Goal: Task Accomplishment & Management: Manage account settings

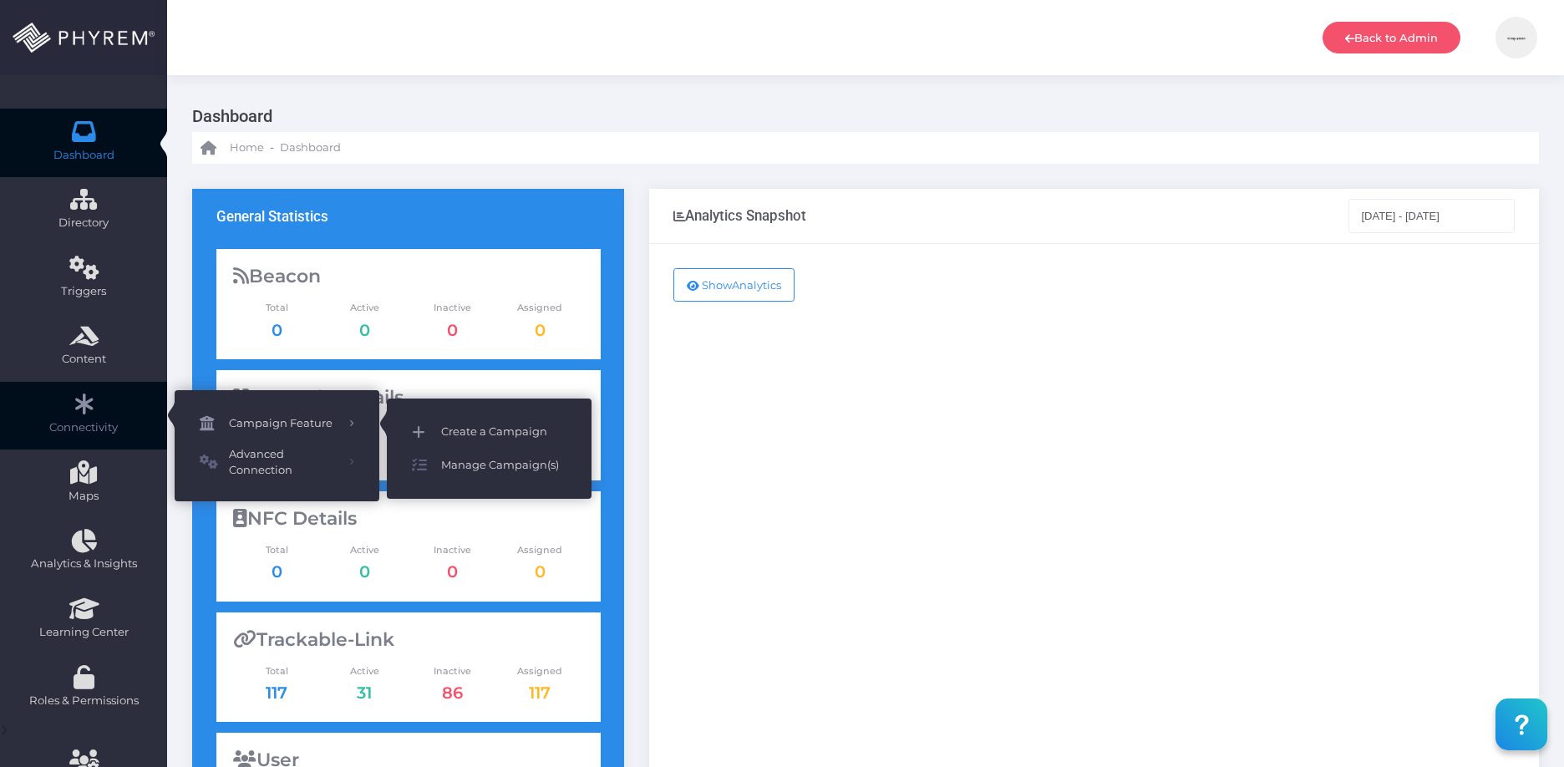
click at [477, 426] on span "Create a Campaign" at bounding box center [503, 432] width 125 height 22
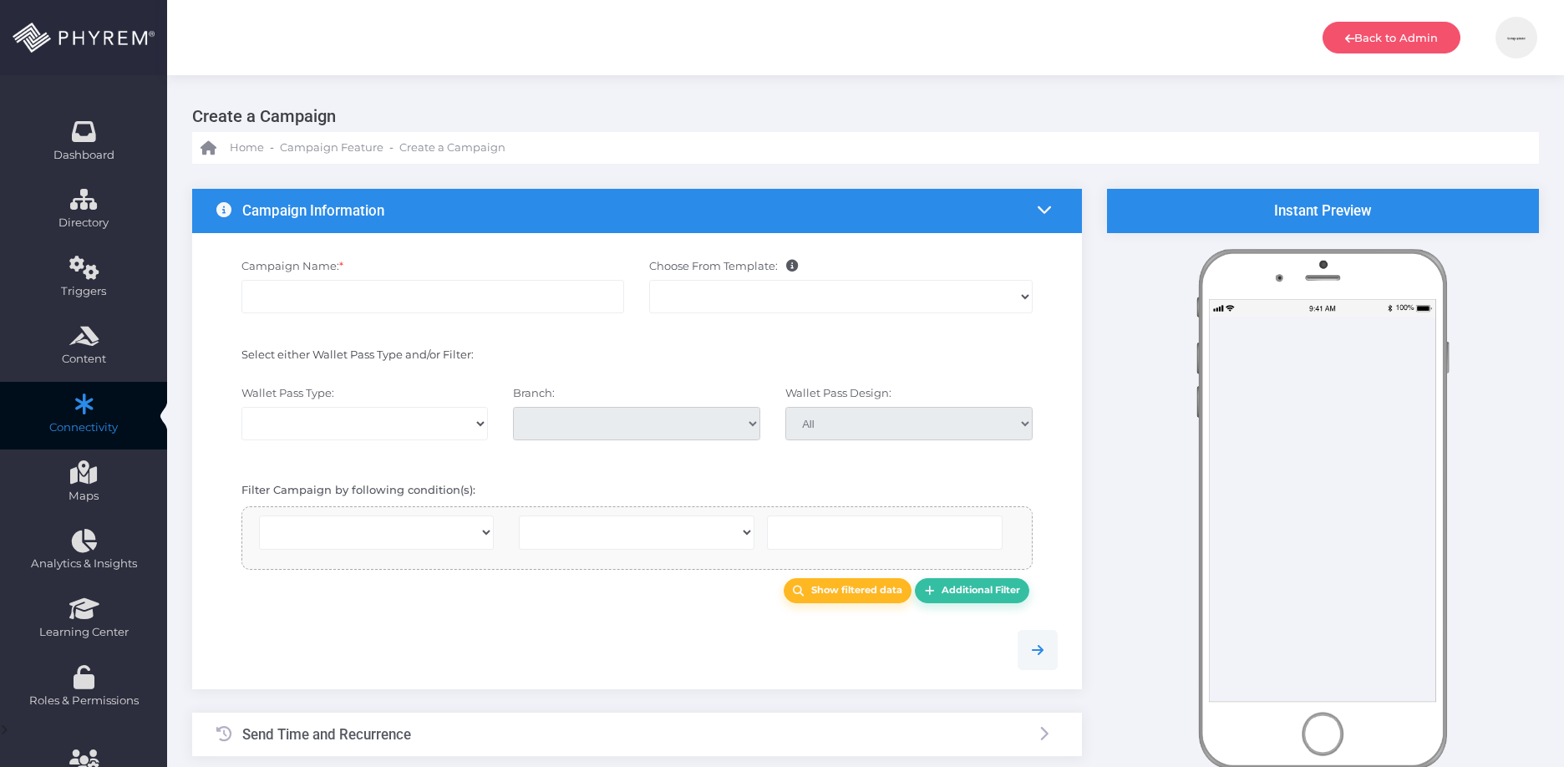
select select
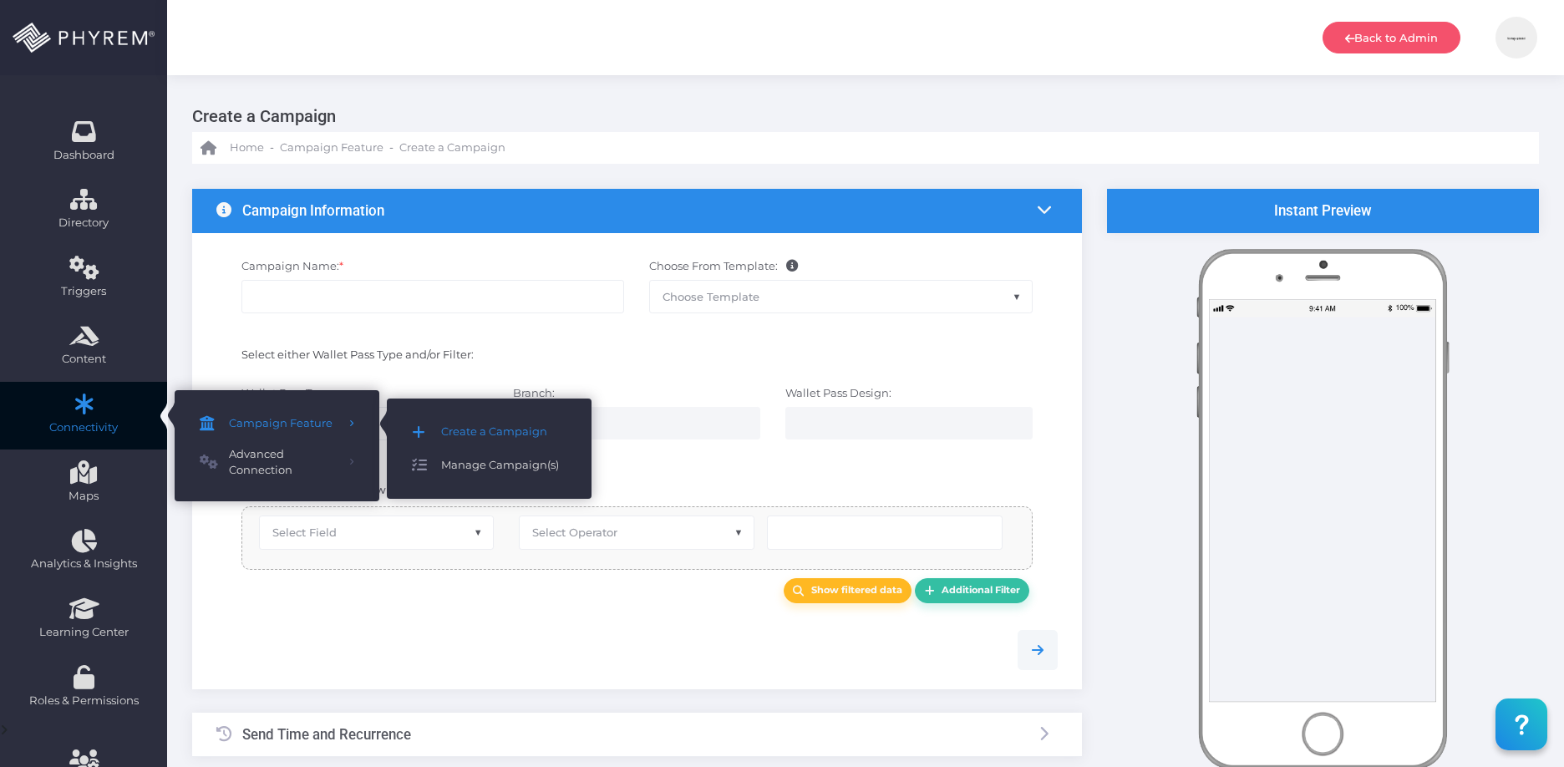
click at [491, 454] on span "Manage Campaign(s)" at bounding box center [503, 465] width 125 height 22
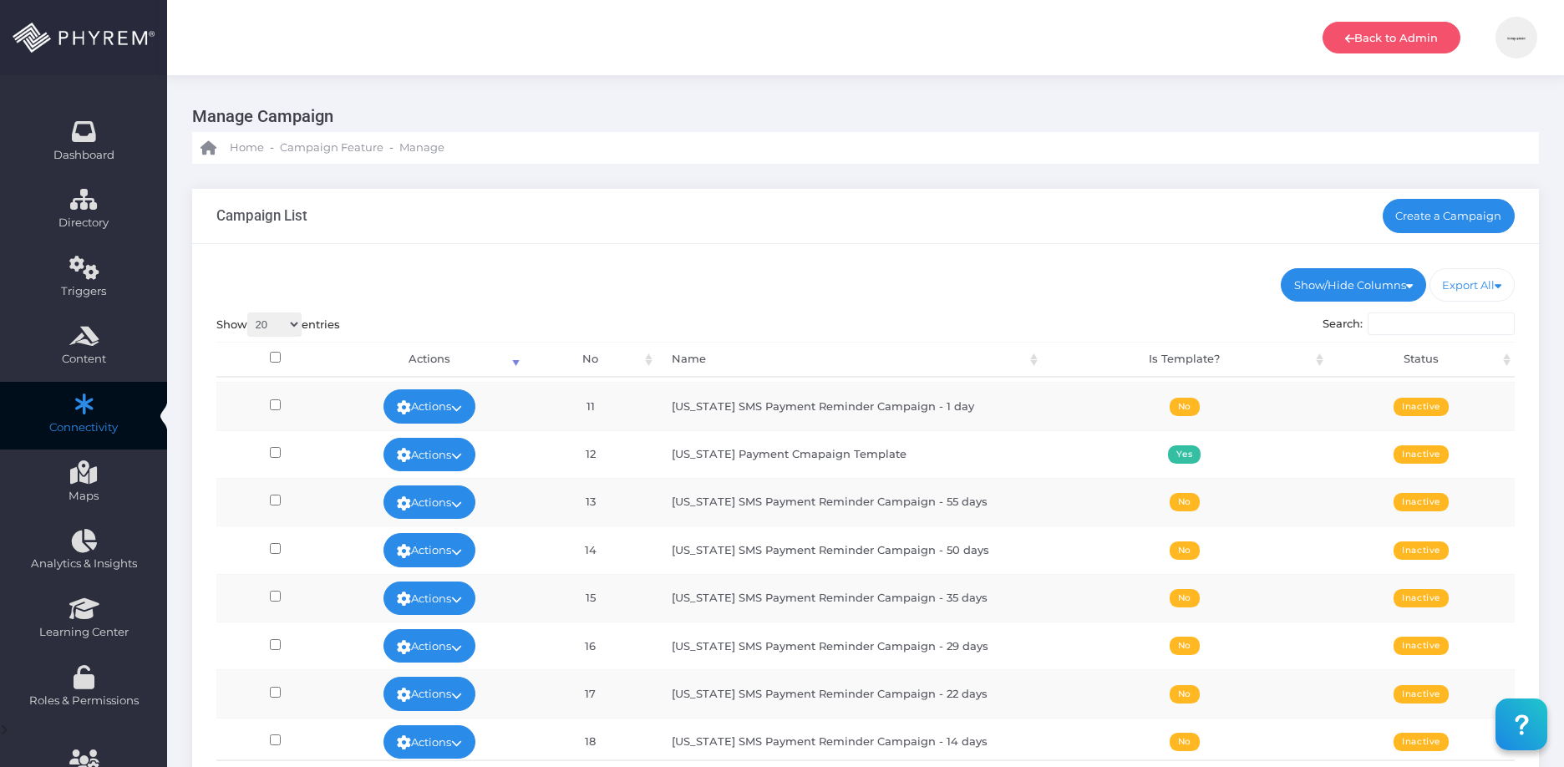
scroll to position [479, 0]
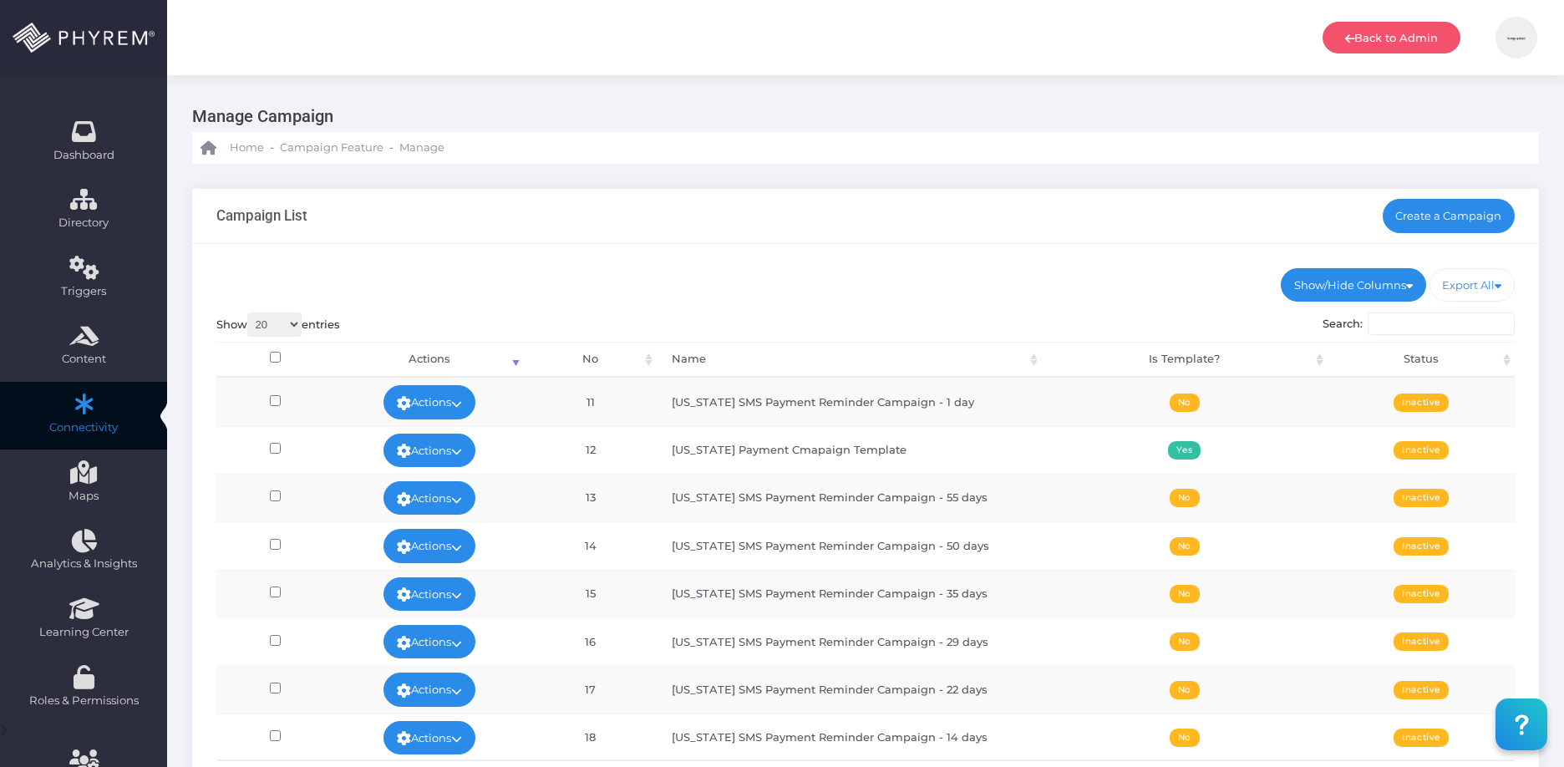
click at [742, 307] on div "Show/Hide Columns No Name Is Template? Status DONE" at bounding box center [865, 555] width 1347 height 623
click at [825, 257] on div "Show/Hide Columns No Name Is Template? Status DONE" at bounding box center [865, 555] width 1347 height 623
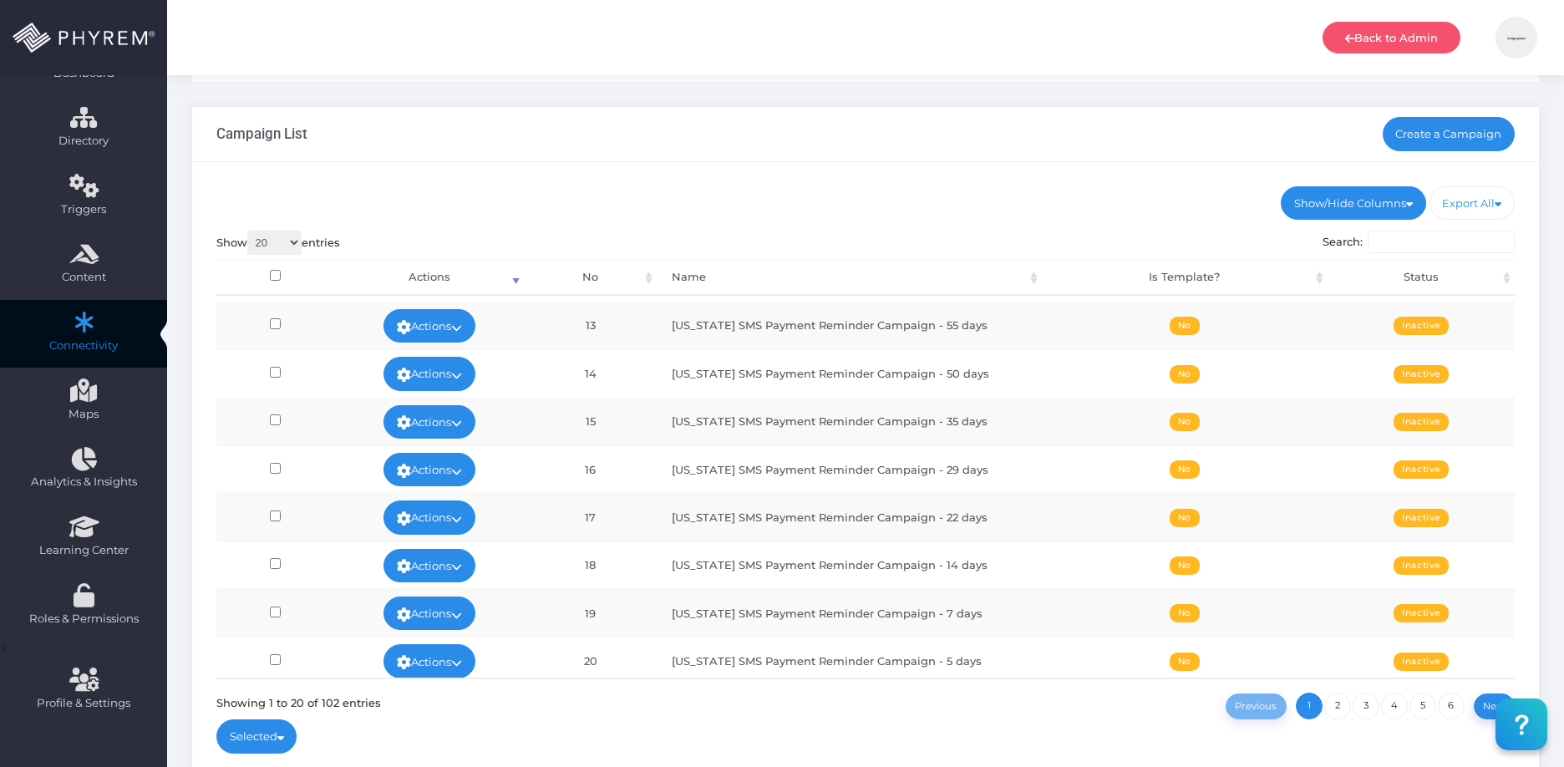
scroll to position [576, 0]
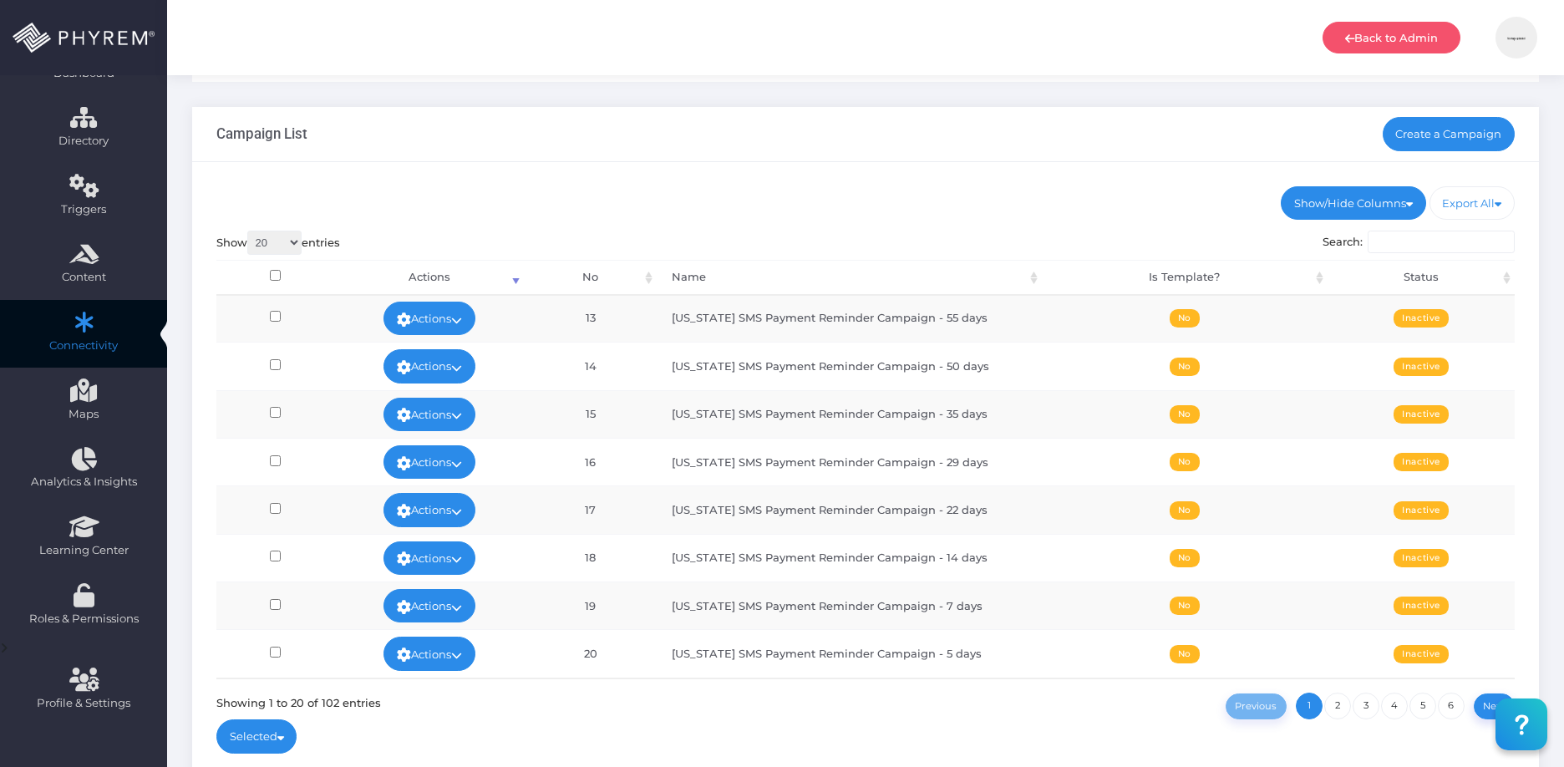
click at [966, 657] on td "[US_STATE] SMS Payment Reminder Campaign - 5 days" at bounding box center [849, 653] width 385 height 48
click at [975, 613] on td "South Carolina SMS Payment Reminder Campaign - 7 days" at bounding box center [849, 605] width 385 height 48
click at [971, 545] on td "South Carolina SMS Payment Reminder Campaign - 14 days" at bounding box center [849, 558] width 385 height 48
drag, startPoint x: 973, startPoint y: 495, endPoint x: 976, endPoint y: 380, distance: 114.5
click at [971, 480] on tbody "Actions View Delete Run Test View Stats 1 Bad Weather Announcement No Completed…" at bounding box center [865, 198] width 1299 height 958
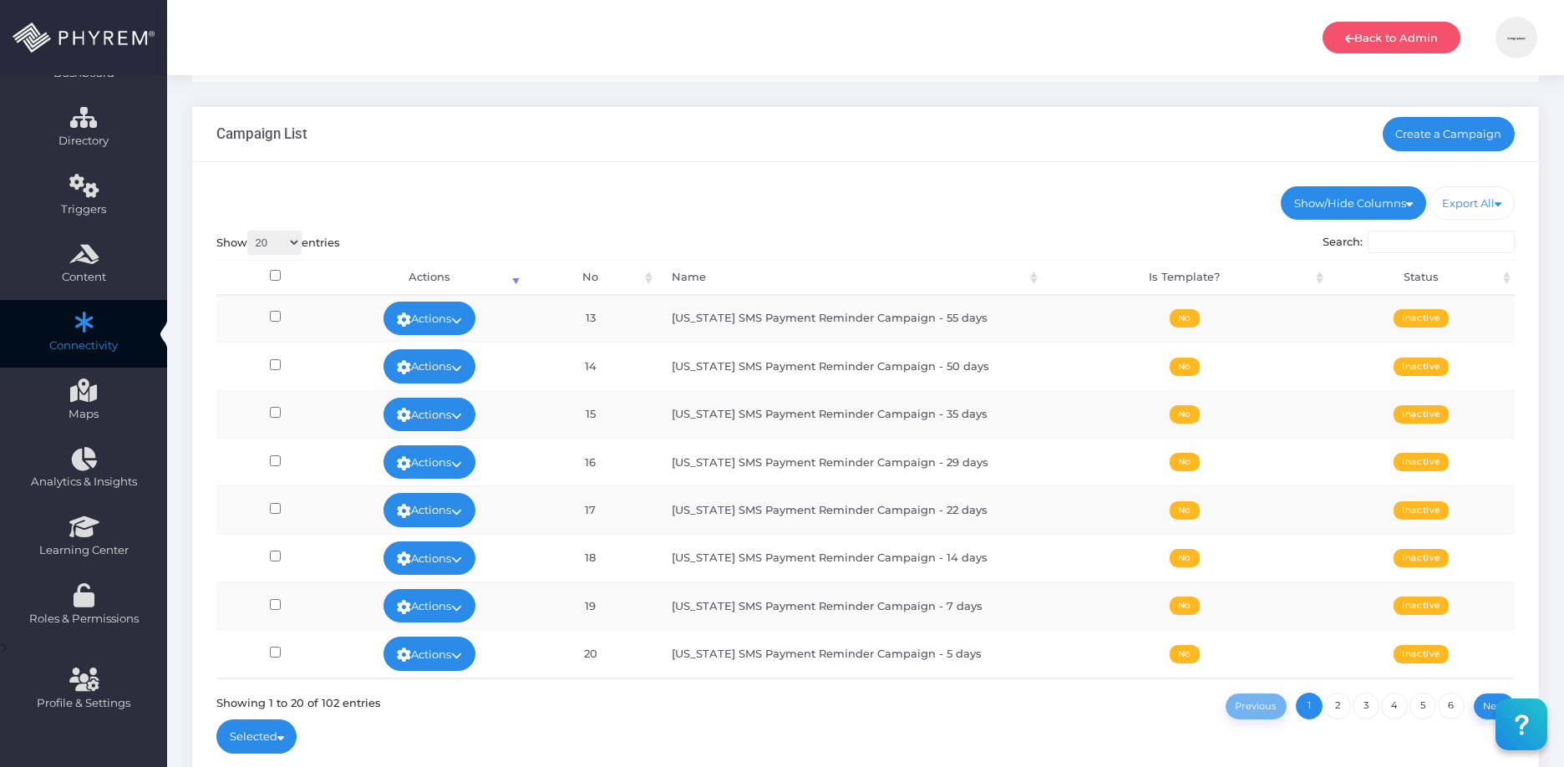
click at [981, 667] on td "[US_STATE] SMS Payment Reminder Campaign - 5 days" at bounding box center [849, 653] width 385 height 48
click at [965, 652] on td "[US_STATE] SMS Payment Reminder Campaign - 5 days" at bounding box center [849, 653] width 385 height 48
click at [403, 655] on icon at bounding box center [404, 655] width 14 height 0
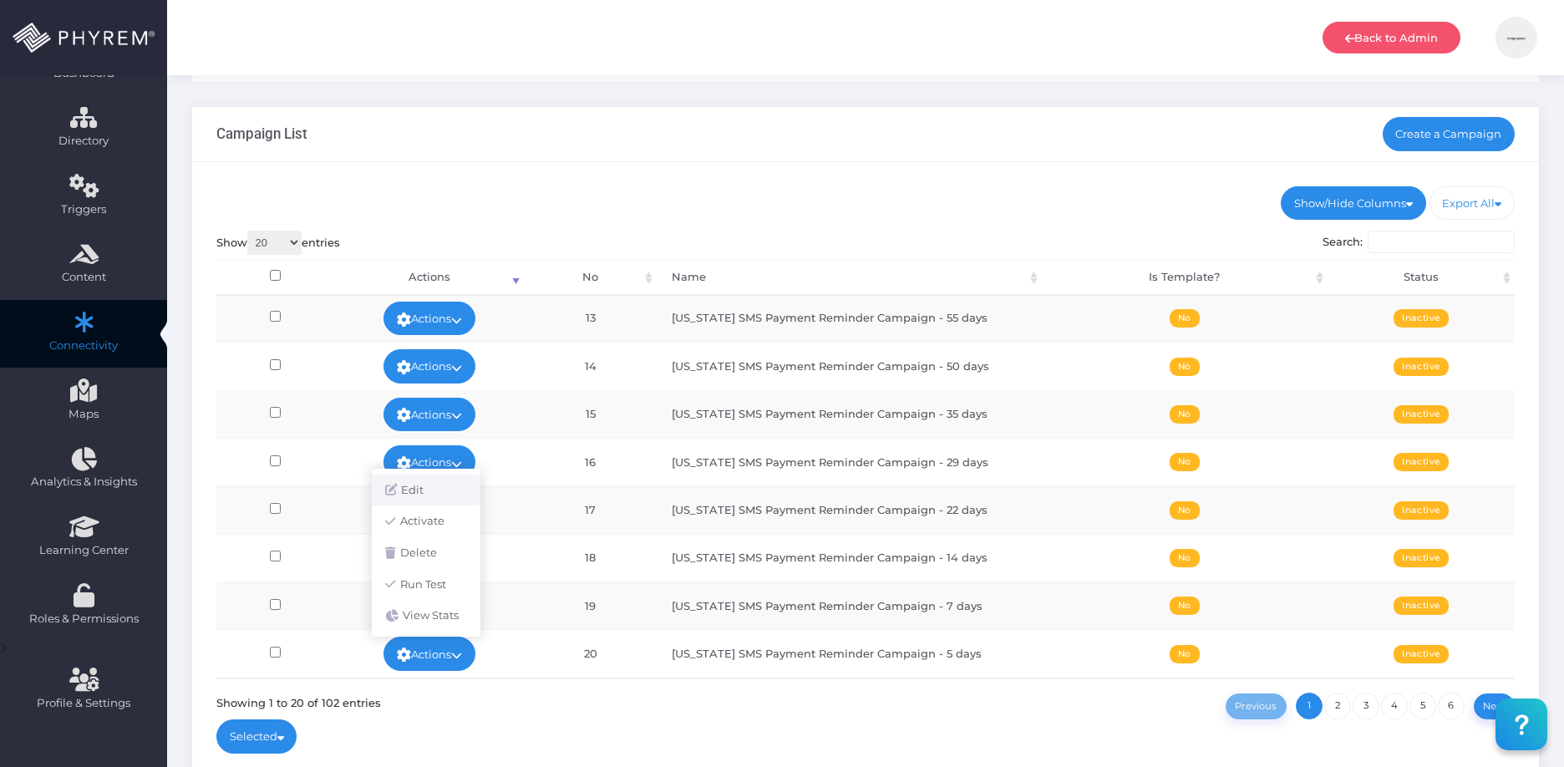
click at [406, 488] on link "Edit" at bounding box center [426, 490] width 109 height 32
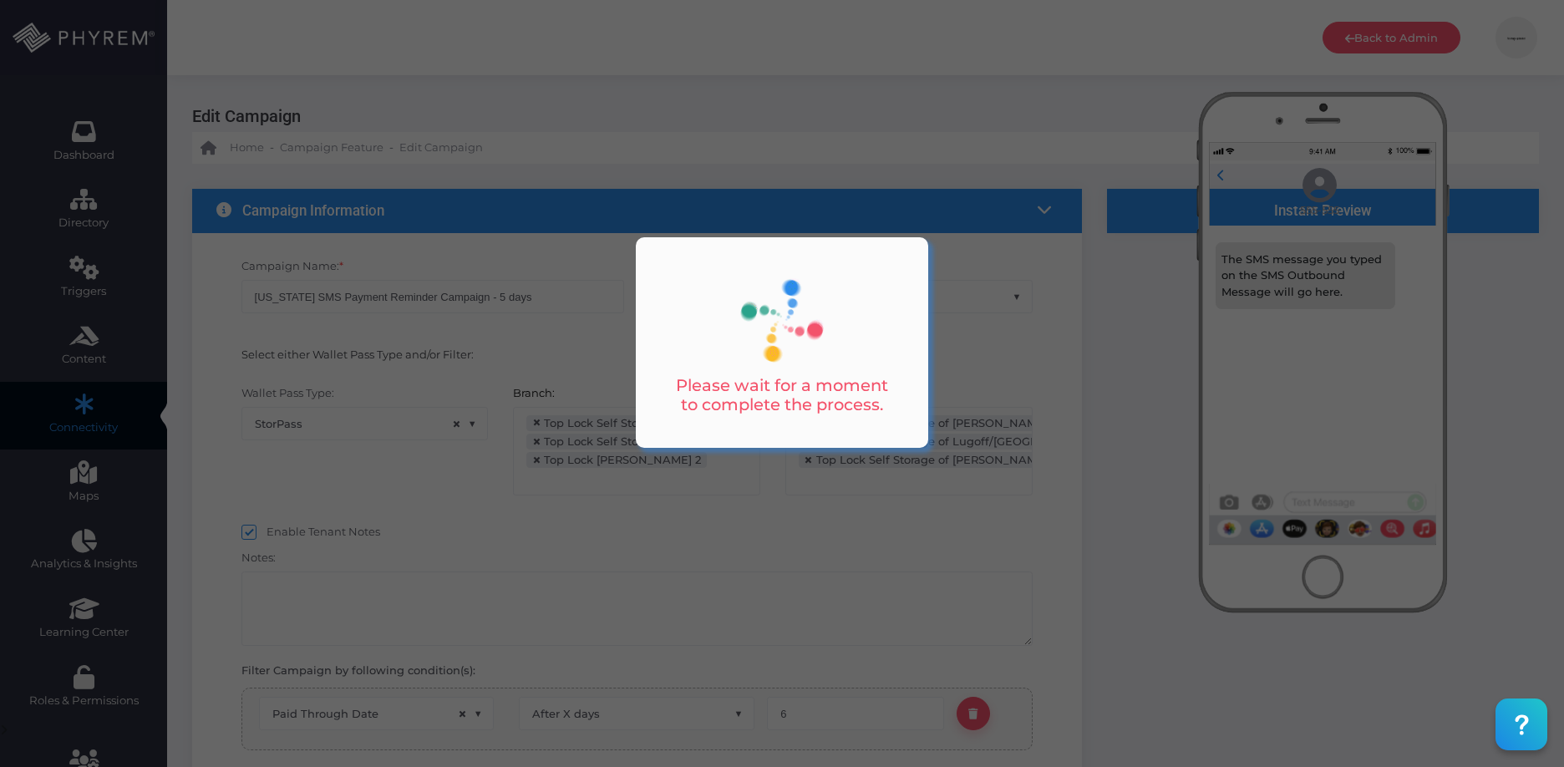
select select "15"
select select "668"
select select "2242"
select select "dPaidThru"
select select "after_x_days"
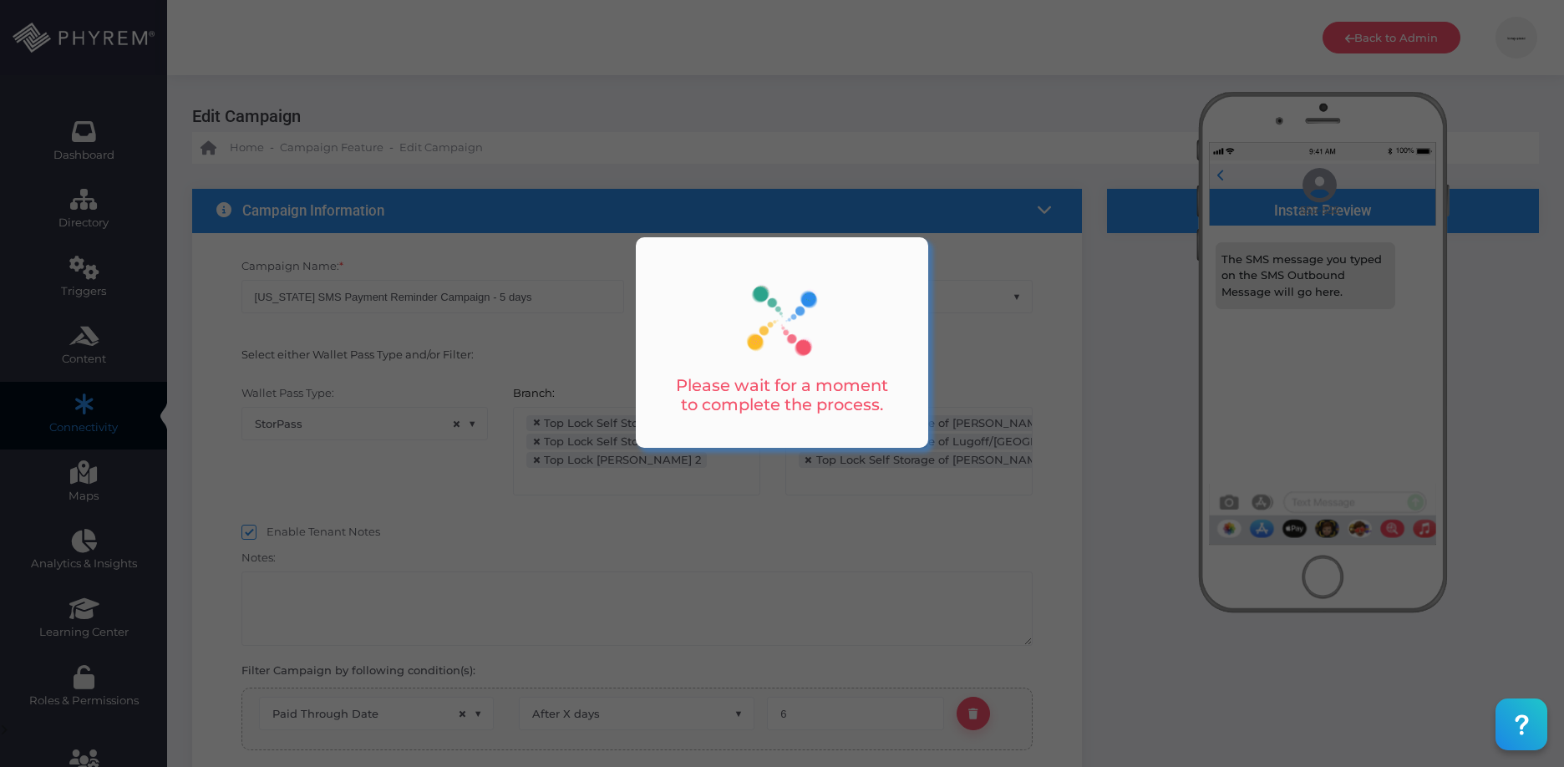
select select "pr_wallet_users.voided"
select select "equals"
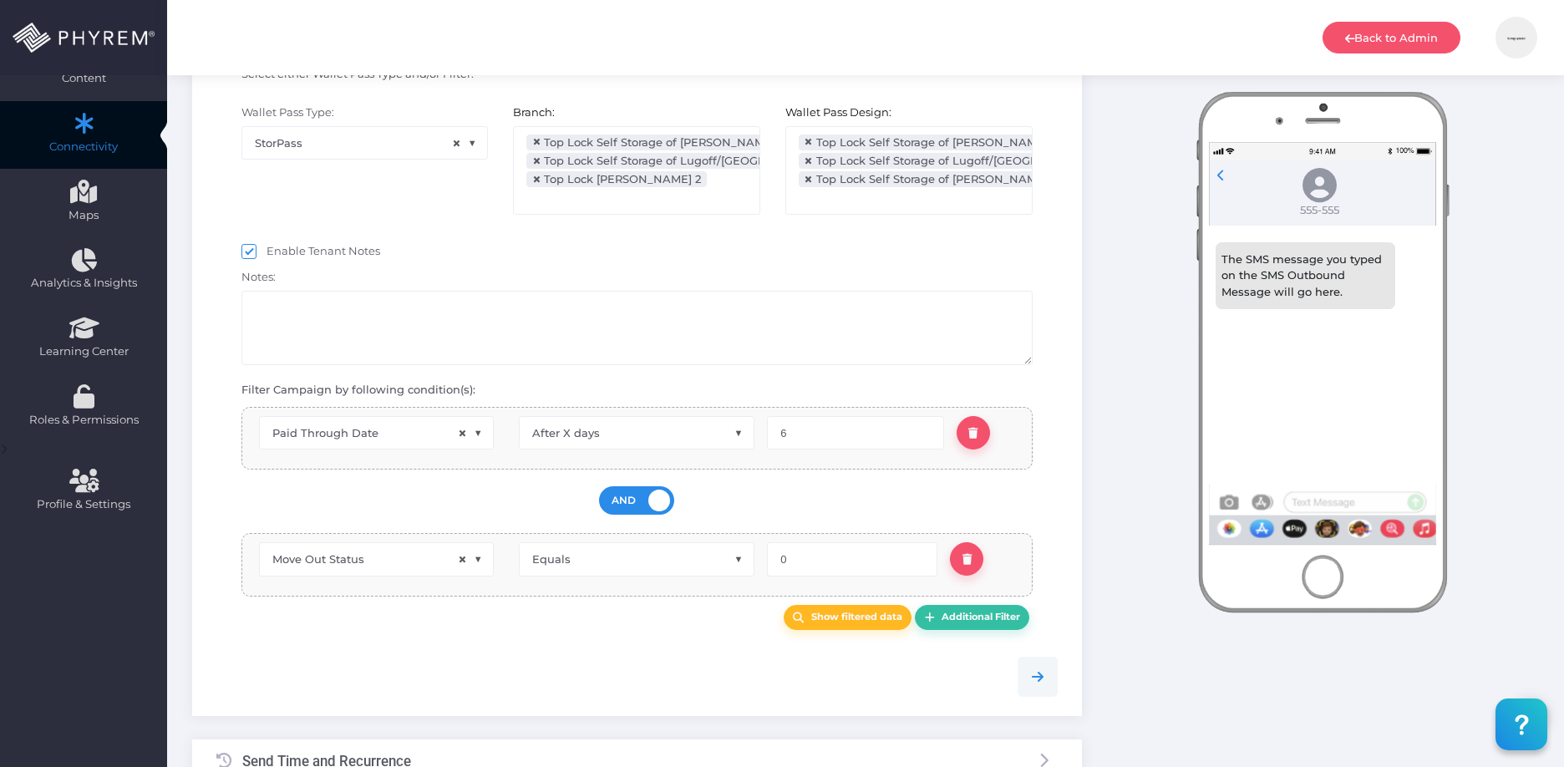
scroll to position [285, 0]
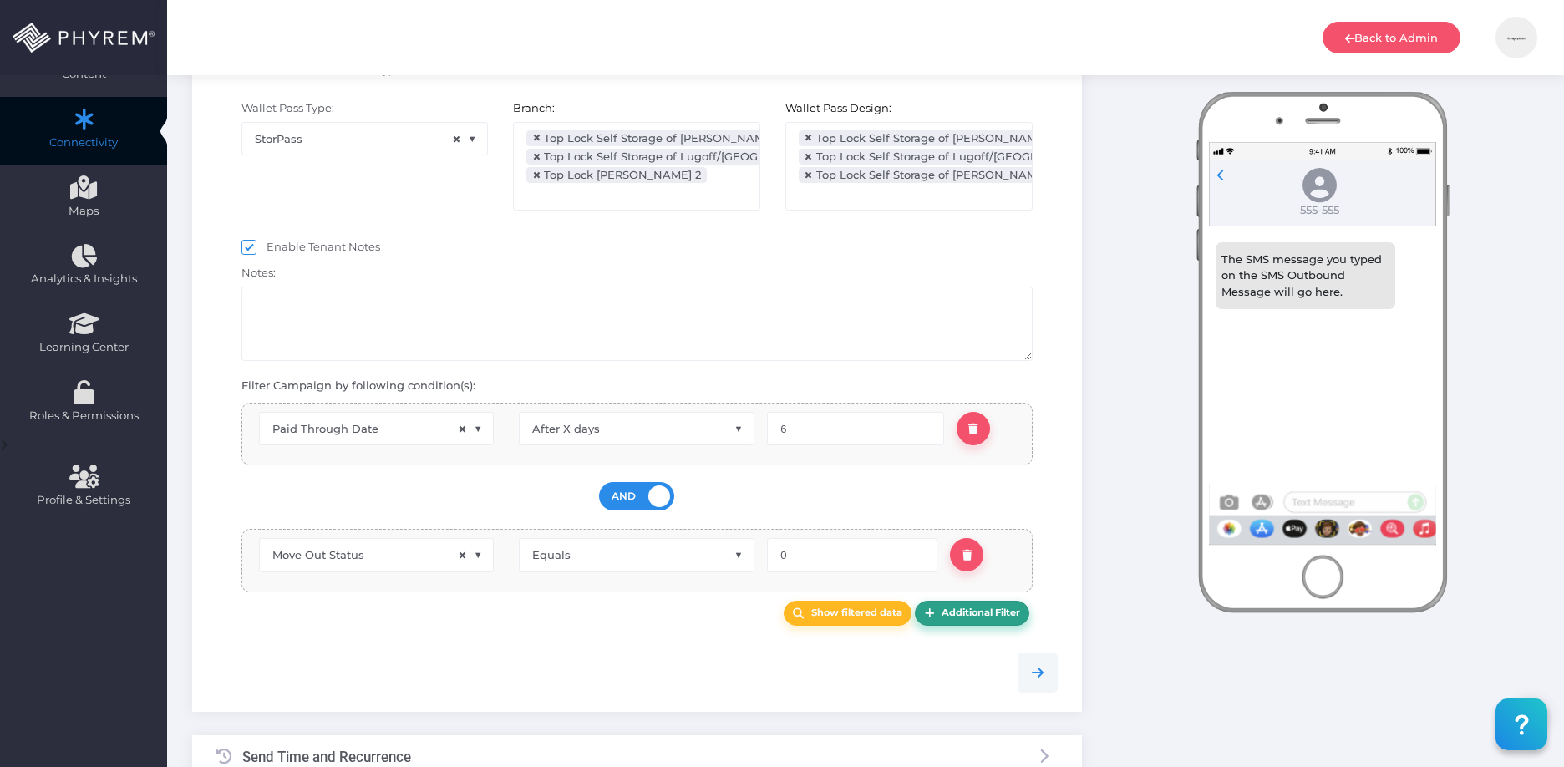
click at [983, 611] on b "Additional Filter" at bounding box center [980, 612] width 79 height 12
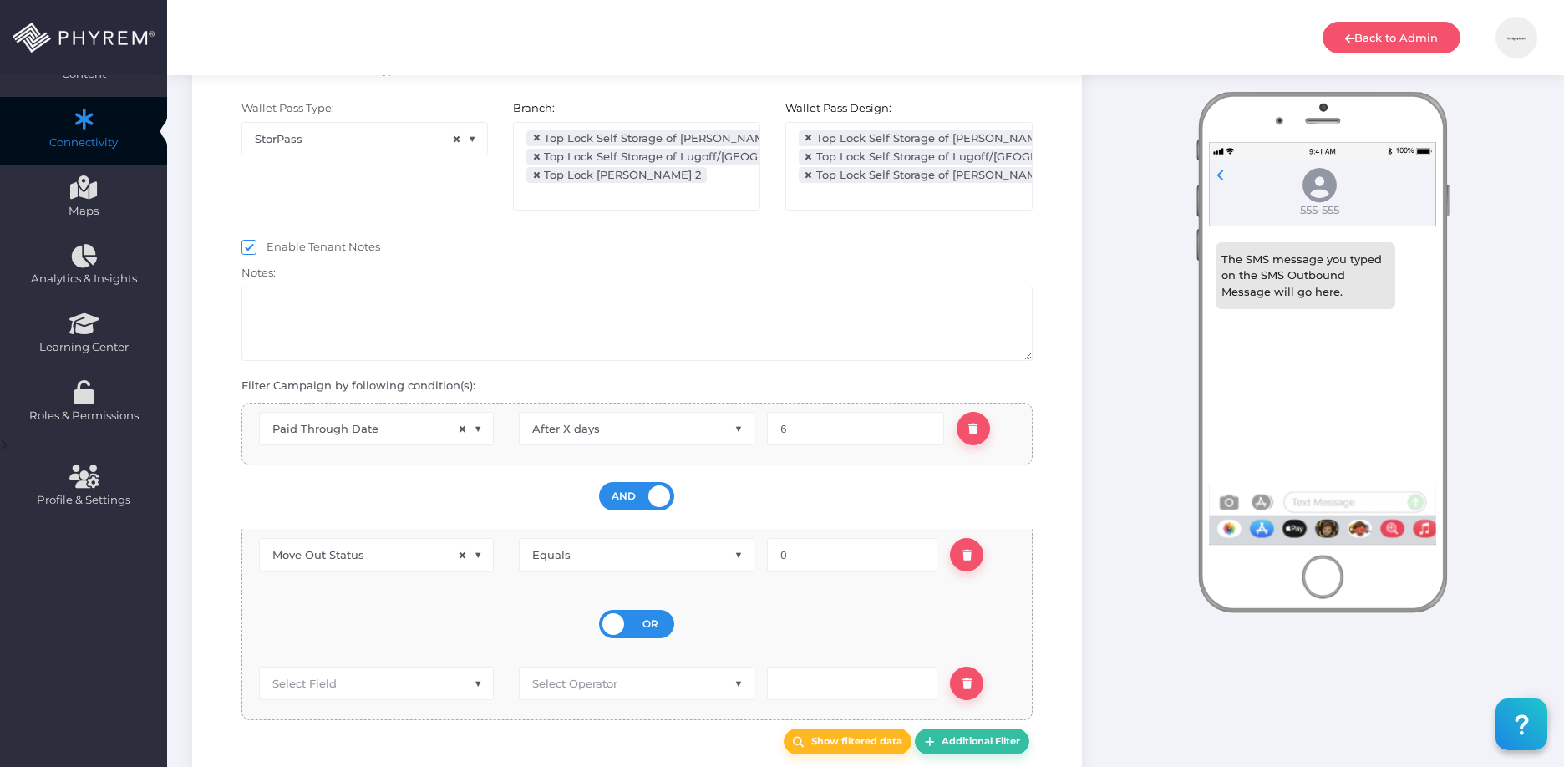
click at [404, 681] on span "Select Field" at bounding box center [377, 683] width 234 height 32
type input "l"
type input "stat"
select select "iAuctionStatus"
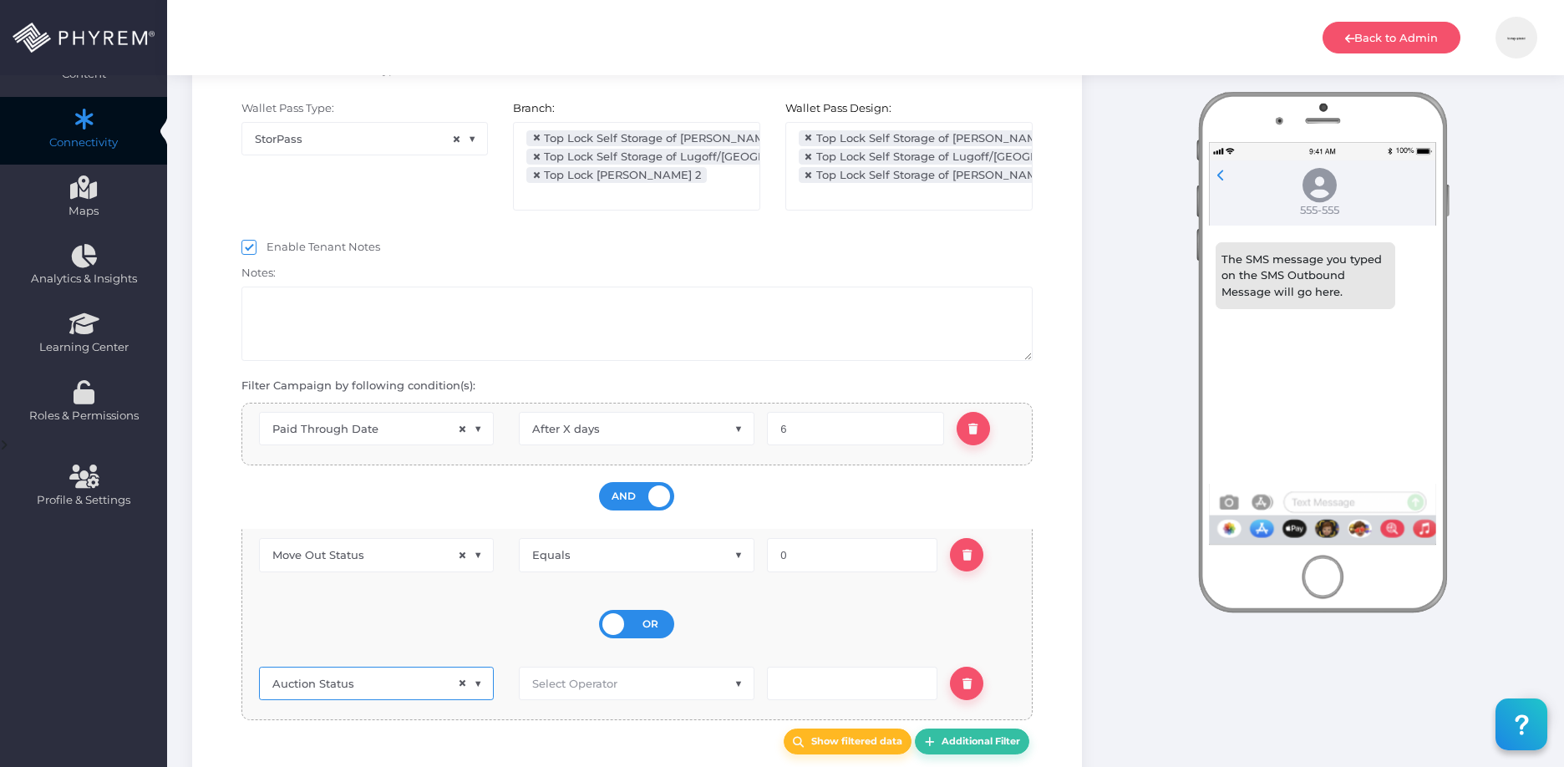
click at [596, 686] on span "Select Operator" at bounding box center [574, 683] width 85 height 13
click at [794, 690] on input "text" at bounding box center [852, 683] width 170 height 33
click at [797, 682] on input "text" at bounding box center [852, 683] width 170 height 33
click at [405, 679] on span "× Auction Status" at bounding box center [377, 683] width 234 height 32
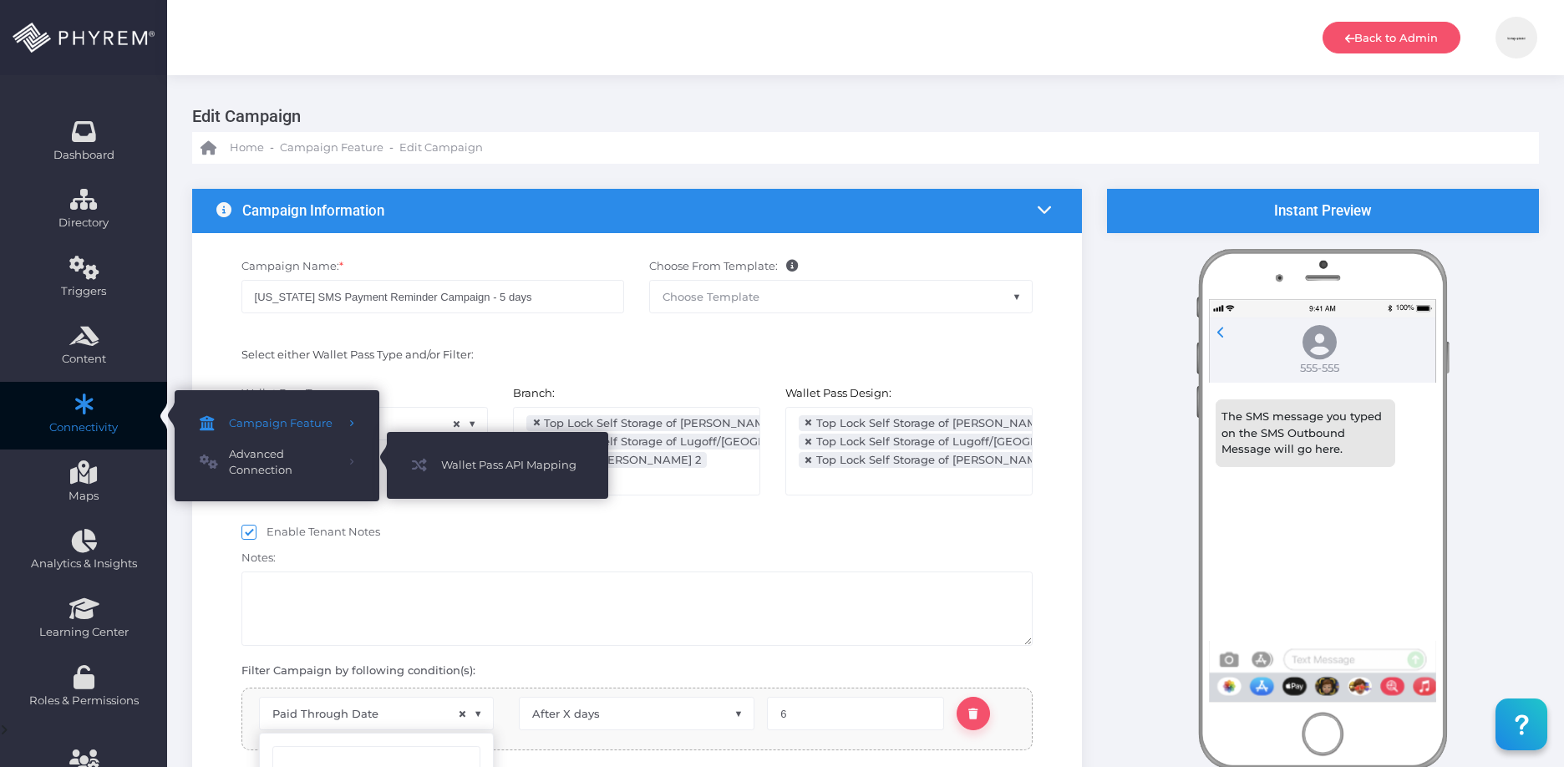
scroll to position [1, 0]
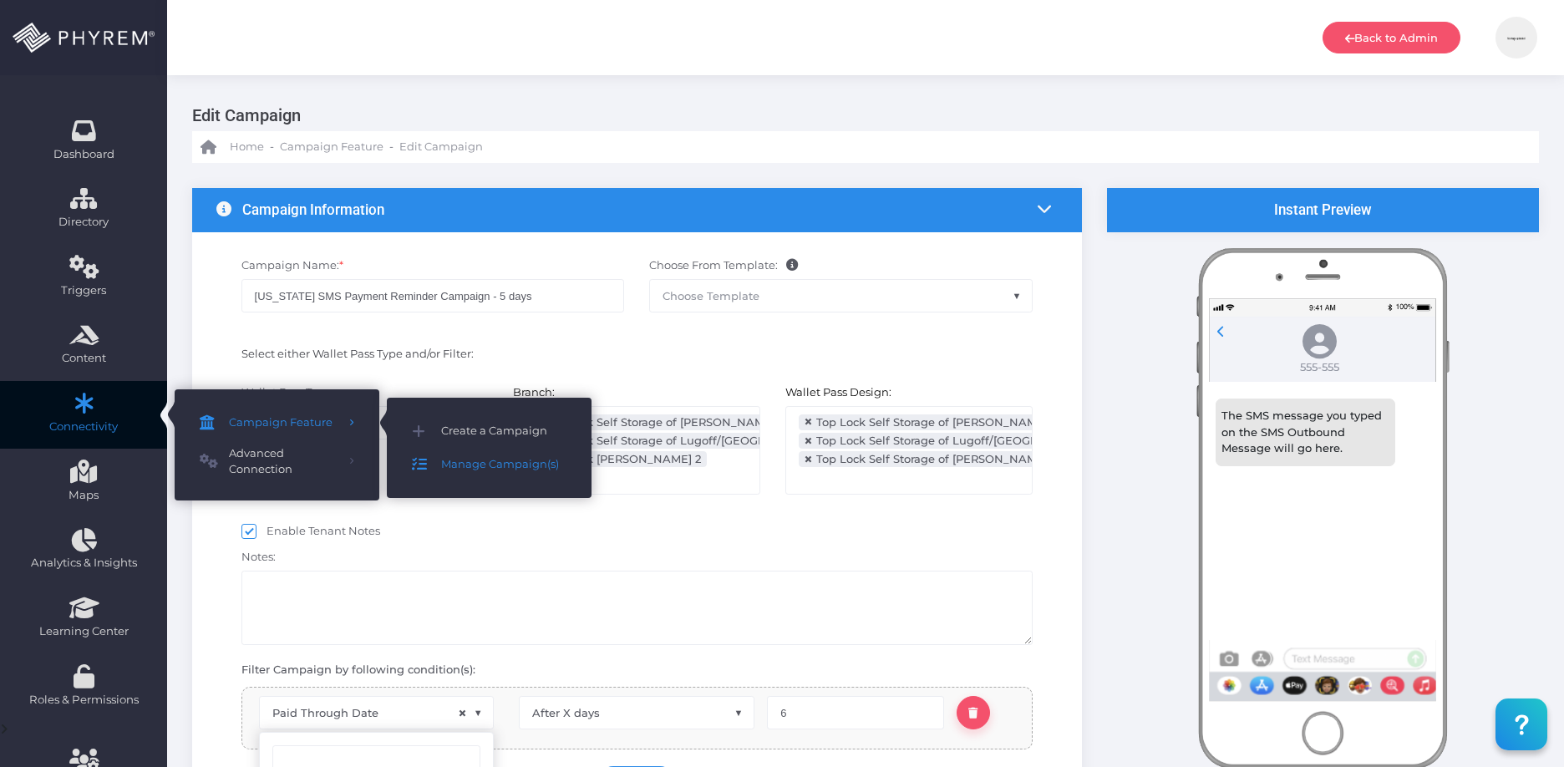
click at [474, 459] on div "Dashboard Directory Directory User Manage User(s) Add User View Deleted User(s)…" at bounding box center [782, 730] width 1564 height 1463
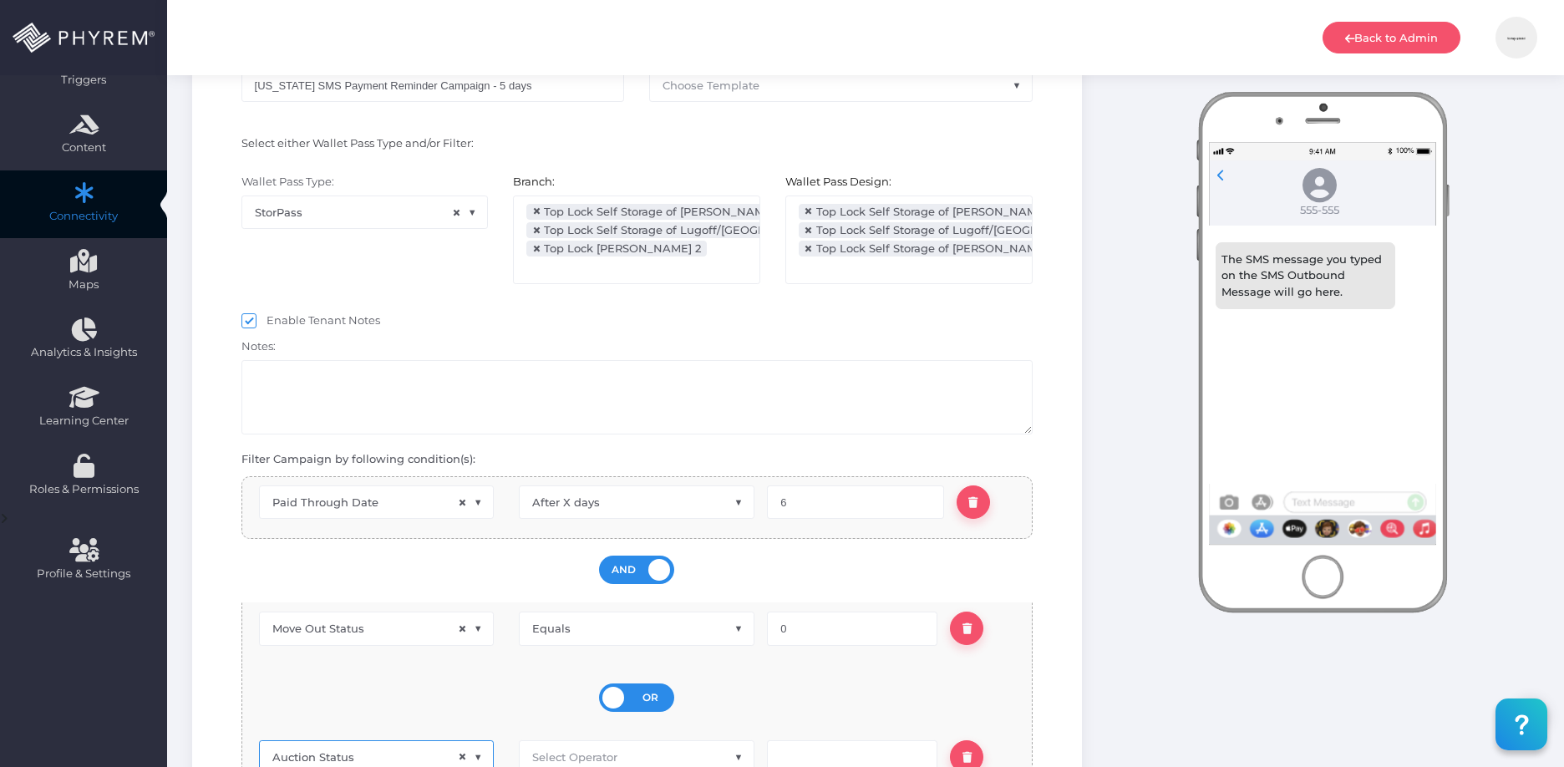
scroll to position [0, 0]
